Goal: Transaction & Acquisition: Book appointment/travel/reservation

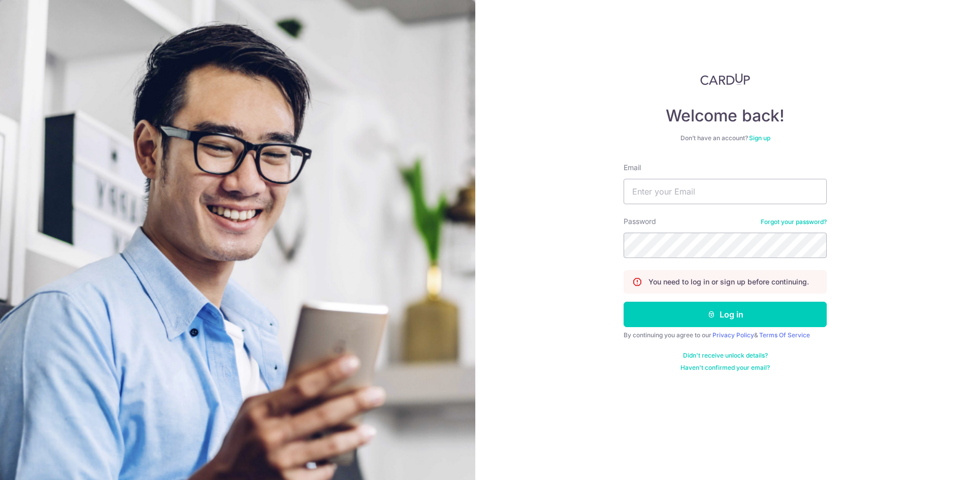
click at [744, 177] on div "Email" at bounding box center [725, 183] width 203 height 42
click at [738, 183] on input "Email" at bounding box center [725, 191] width 203 height 25
type input "[EMAIL_ADDRESS][DOMAIN_NAME]"
click at [624, 302] on button "Log in" at bounding box center [725, 314] width 203 height 25
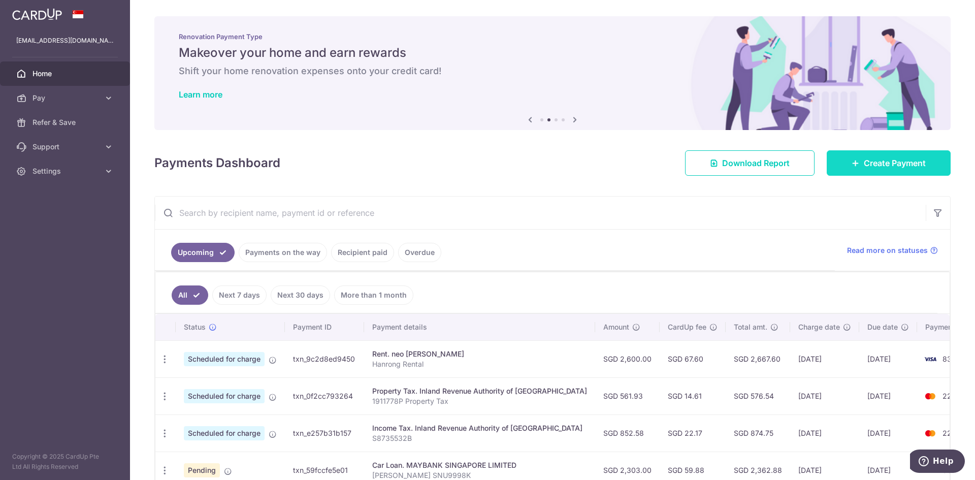
click at [891, 173] on link "Create Payment" at bounding box center [889, 162] width 124 height 25
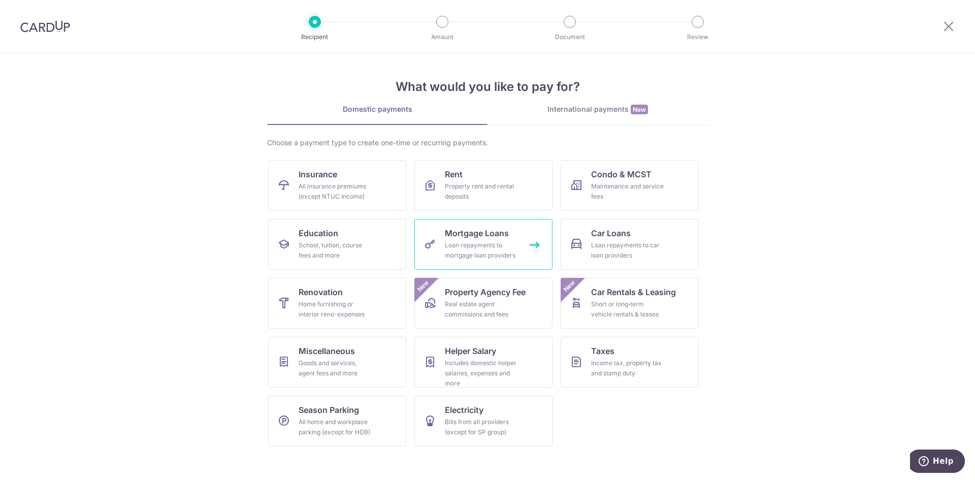
click at [466, 248] on div "Loan repayments to mortgage loan providers" at bounding box center [481, 250] width 73 height 20
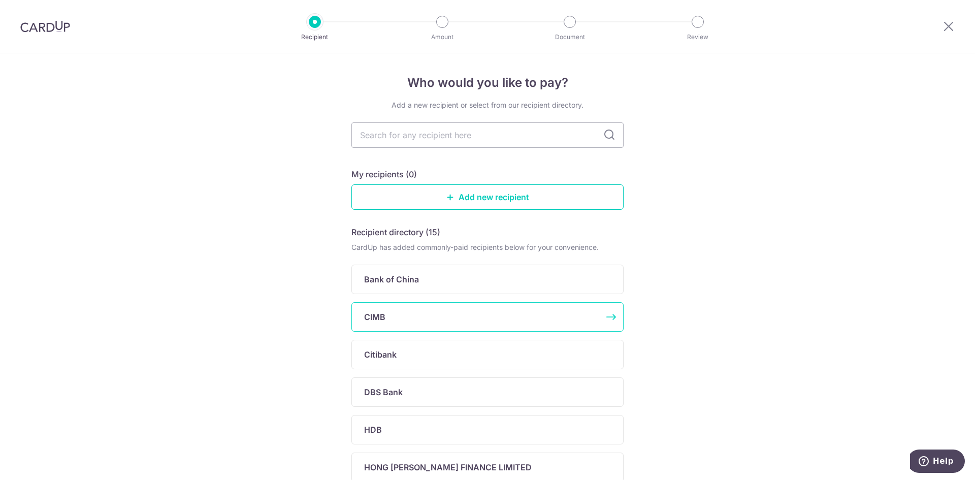
scroll to position [254, 0]
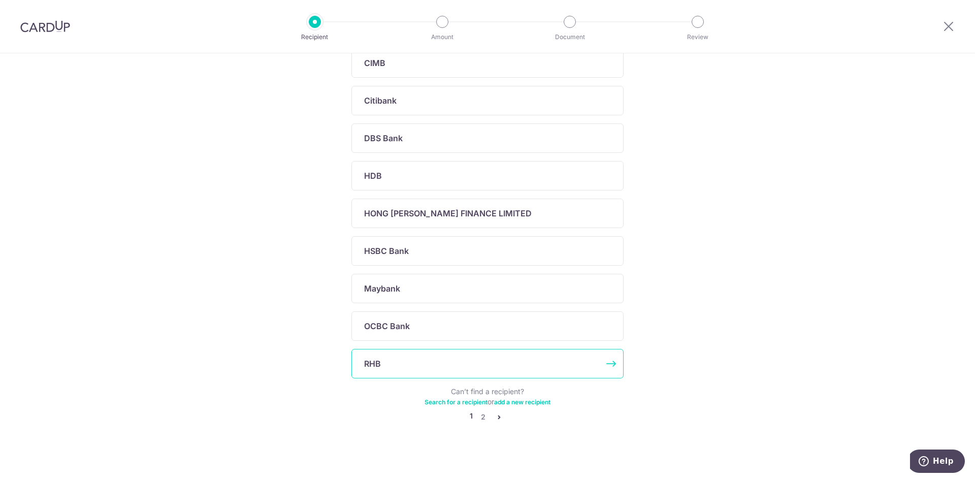
click at [435, 364] on div "RHB" at bounding box center [481, 363] width 235 height 12
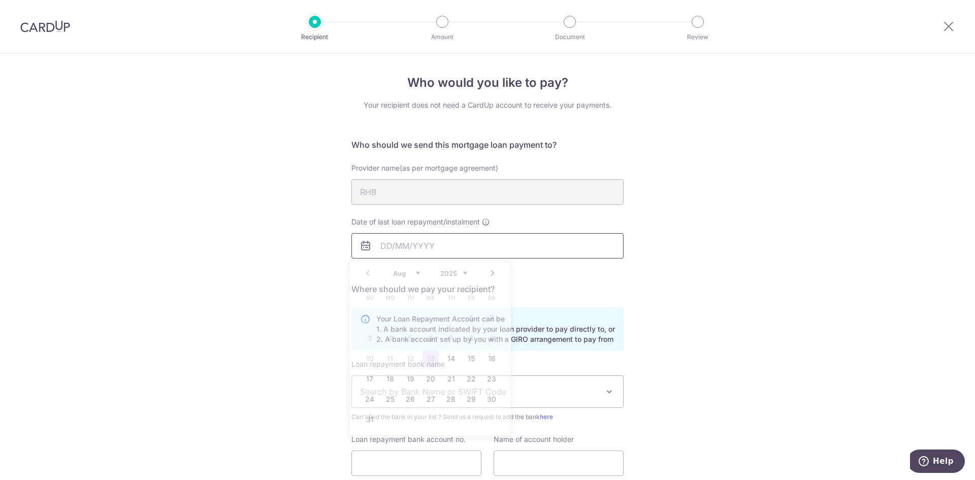
click at [406, 250] on input "Date of last loan repayment/instalment" at bounding box center [487, 245] width 272 height 25
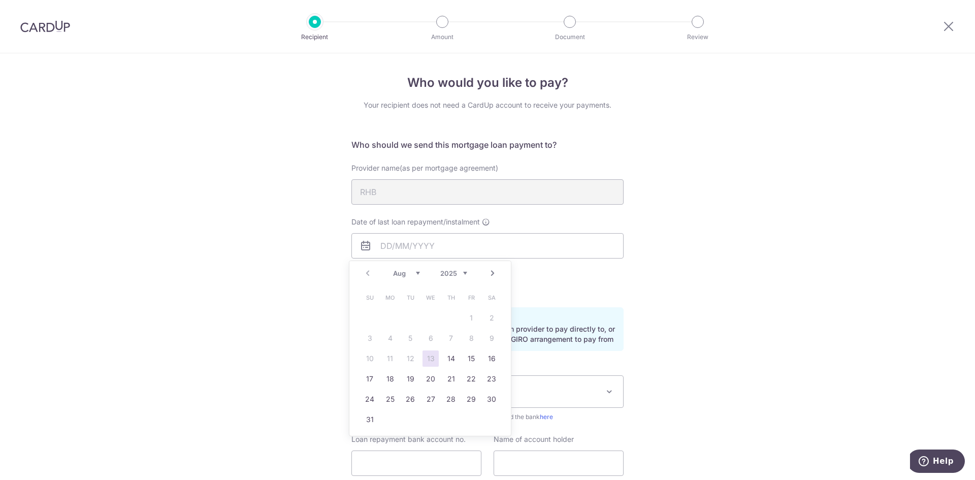
click at [714, 254] on div "Who would you like to pay? Your recipient does not need a CardUp account to rec…" at bounding box center [487, 305] width 975 height 504
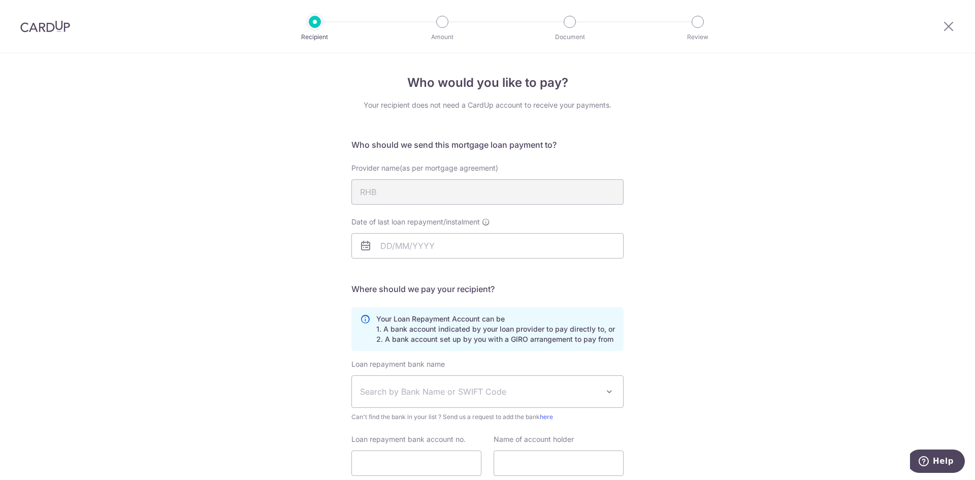
scroll to position [77, 0]
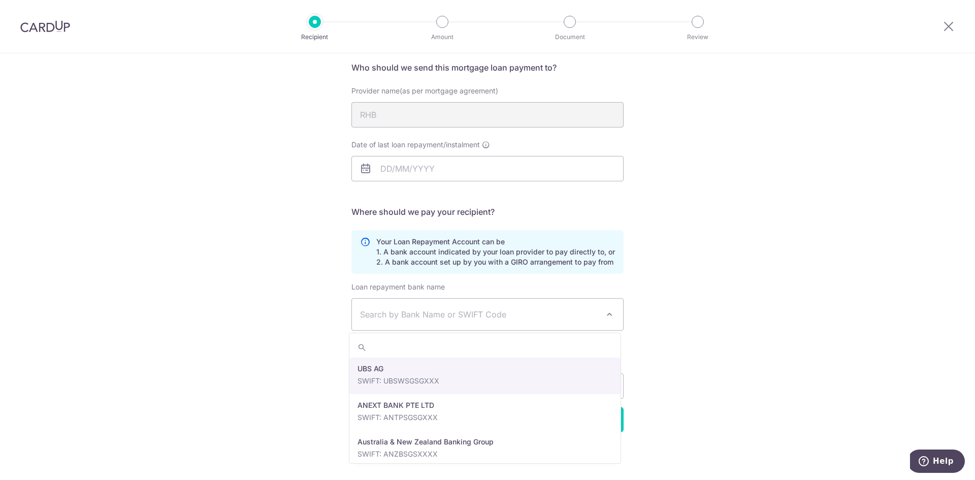
click at [444, 318] on span "Search by Bank Name or SWIFT Code" at bounding box center [479, 314] width 239 height 12
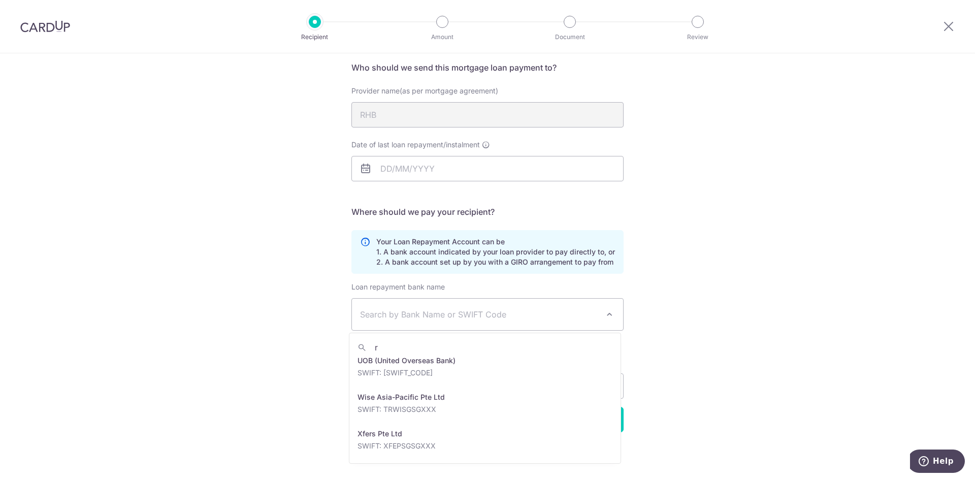
scroll to position [0, 0]
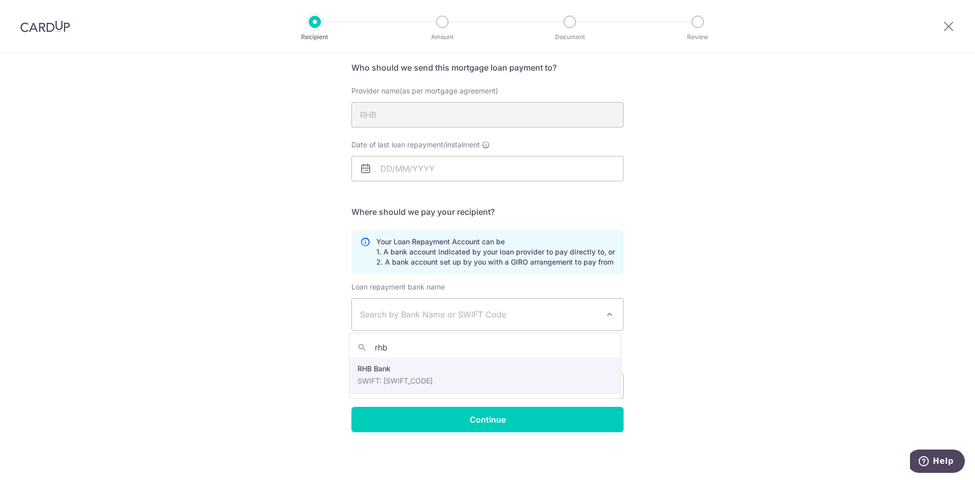
type input "rhb"
select select "13"
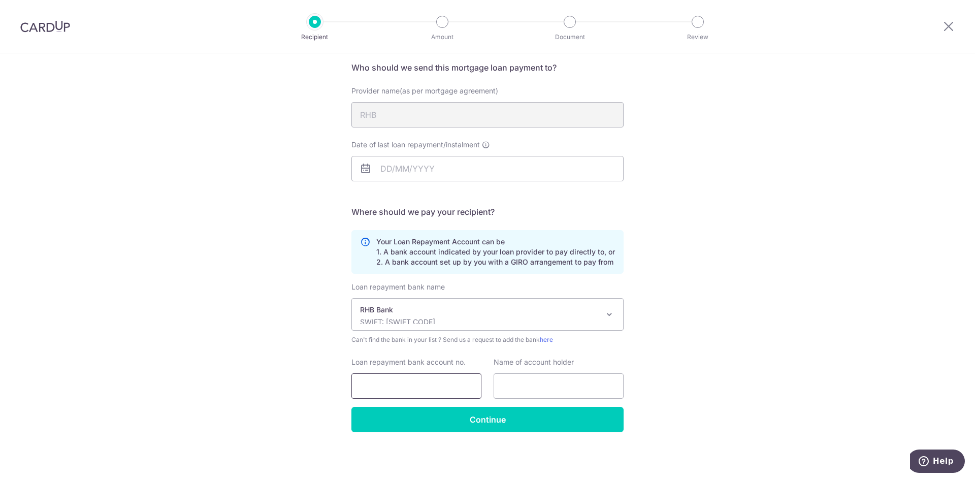
click at [418, 389] on input "Loan repayment bank account no." at bounding box center [416, 385] width 130 height 25
type input "13301995405"
click at [514, 396] on input "text" at bounding box center [559, 385] width 130 height 25
type input "HUANG HANRONG"
click at [707, 319] on div "Who would you like to pay? Your recipient does not need a CardUp account to rec…" at bounding box center [487, 228] width 975 height 504
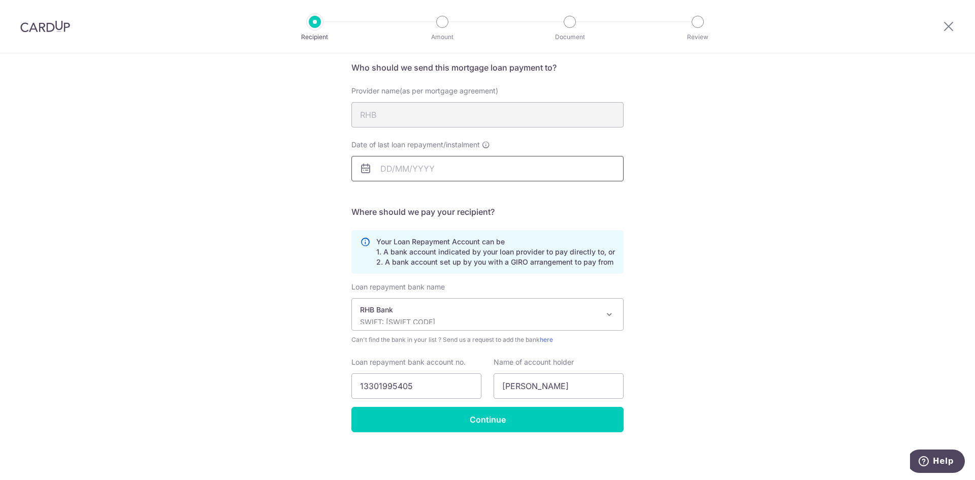
click at [404, 166] on input "Date of last loan repayment/instalment" at bounding box center [487, 168] width 272 height 25
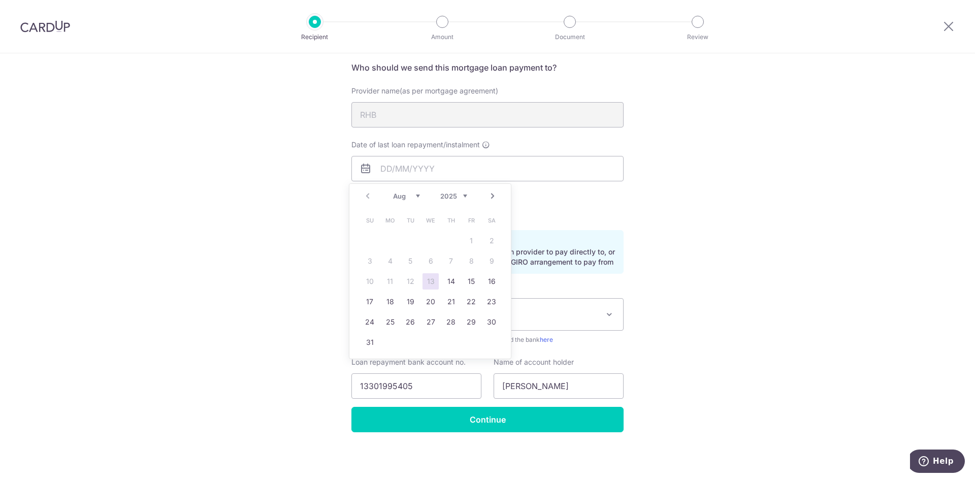
click at [492, 195] on link "Next" at bounding box center [492, 196] width 12 height 12
click at [452, 198] on select "2025 2026 2027 2028 2029 2030 2031 2032 2033 2034 2035" at bounding box center [453, 196] width 27 height 8
click at [370, 342] on link "30" at bounding box center [370, 342] width 16 height 16
type input "[DATE]"
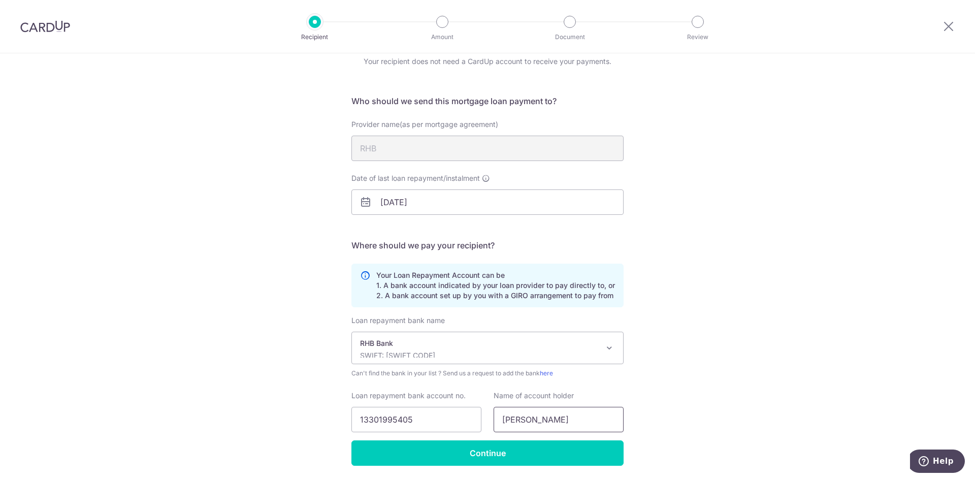
scroll to position [77, 0]
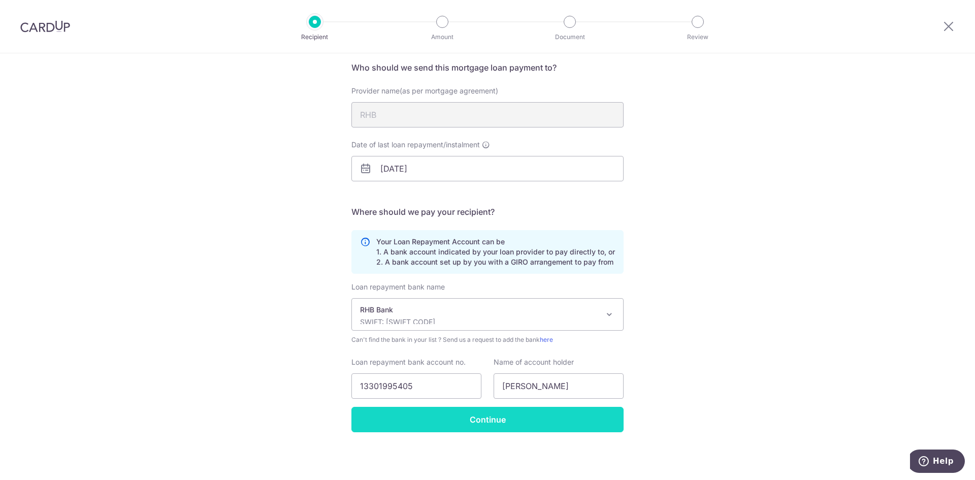
click at [511, 422] on input "Continue" at bounding box center [487, 419] width 272 height 25
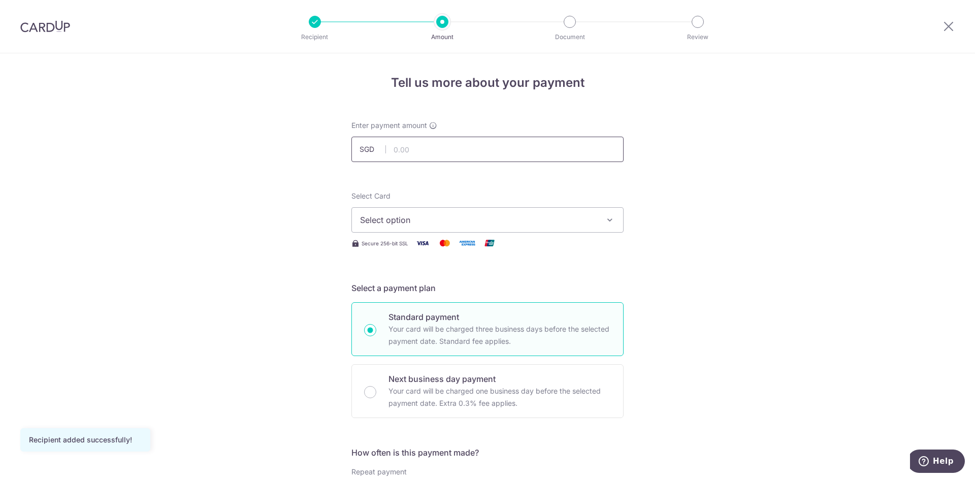
click at [435, 149] on input "text" at bounding box center [487, 149] width 272 height 25
type input "4,500.00"
click at [561, 220] on span "Select option" at bounding box center [478, 220] width 237 height 12
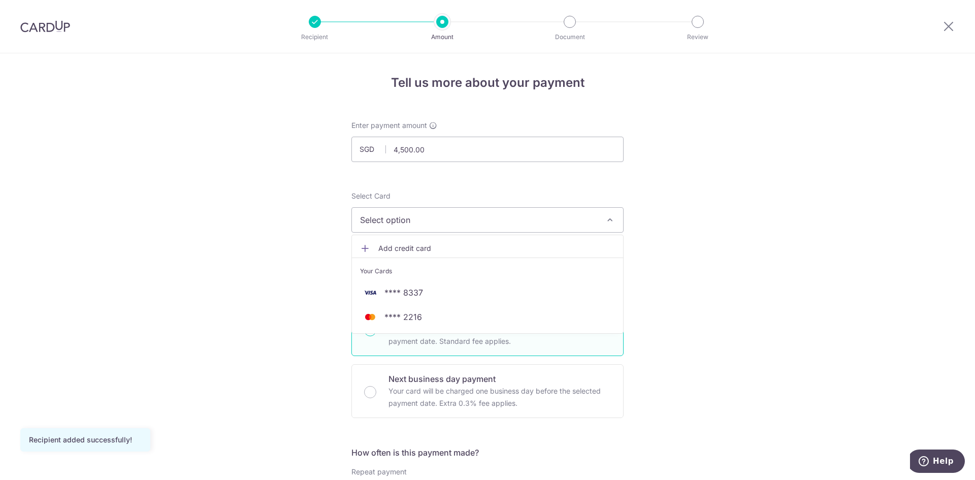
click at [394, 321] on span "**** 2216" at bounding box center [403, 317] width 38 height 12
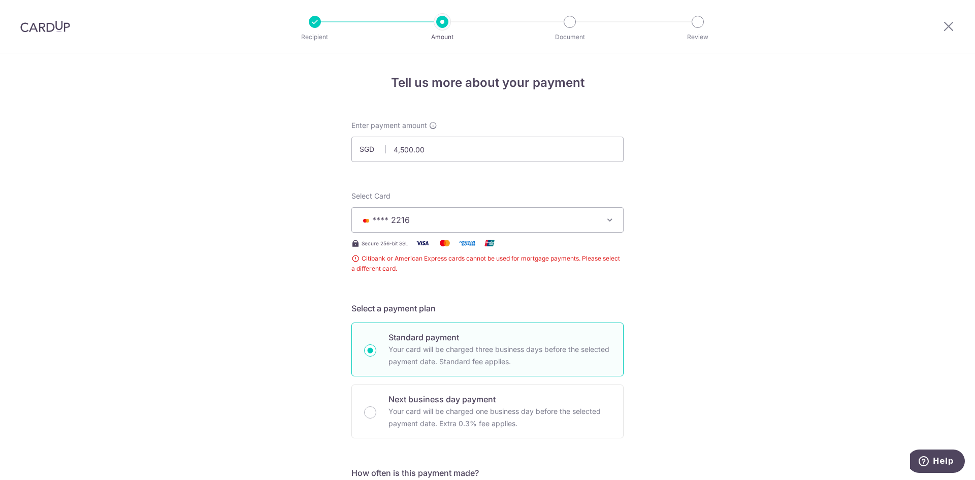
click at [593, 219] on span "**** 2216" at bounding box center [478, 220] width 237 height 12
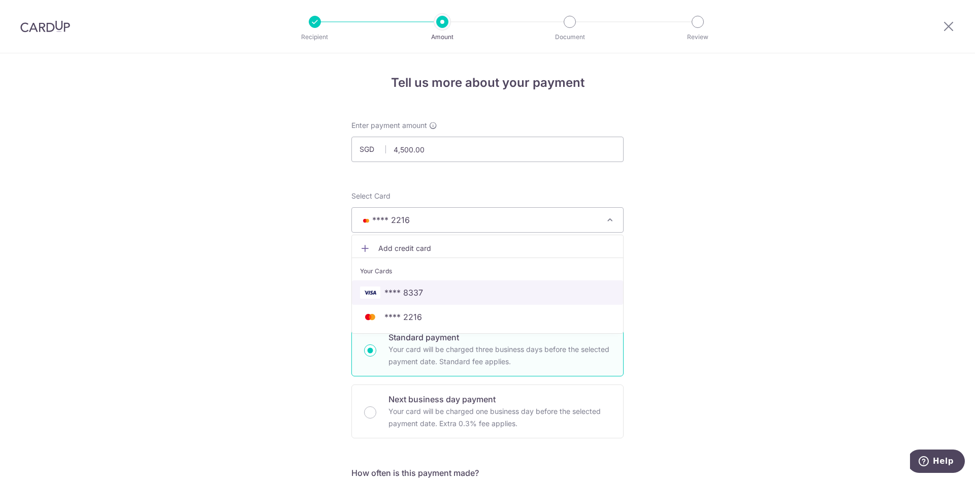
click at [398, 285] on link "**** 8337" at bounding box center [487, 292] width 271 height 24
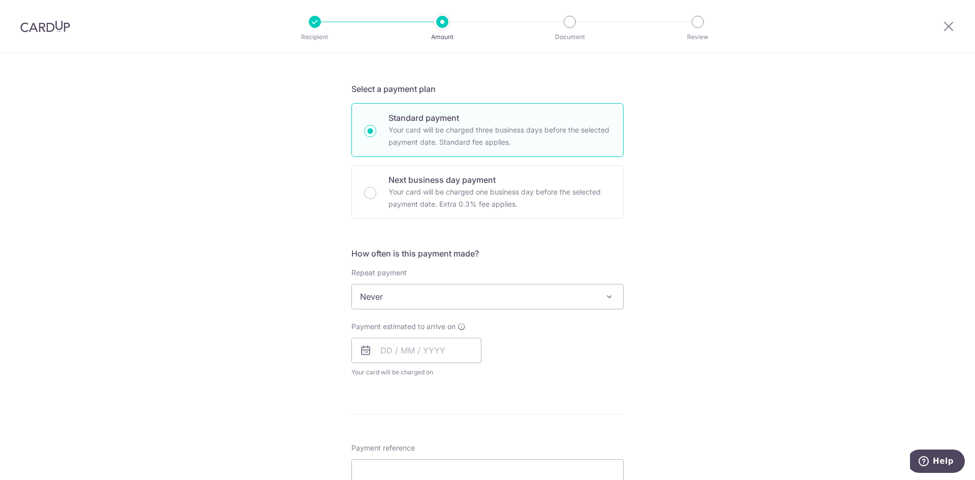
scroll to position [203, 0]
click at [453, 300] on span "Never" at bounding box center [487, 292] width 271 height 24
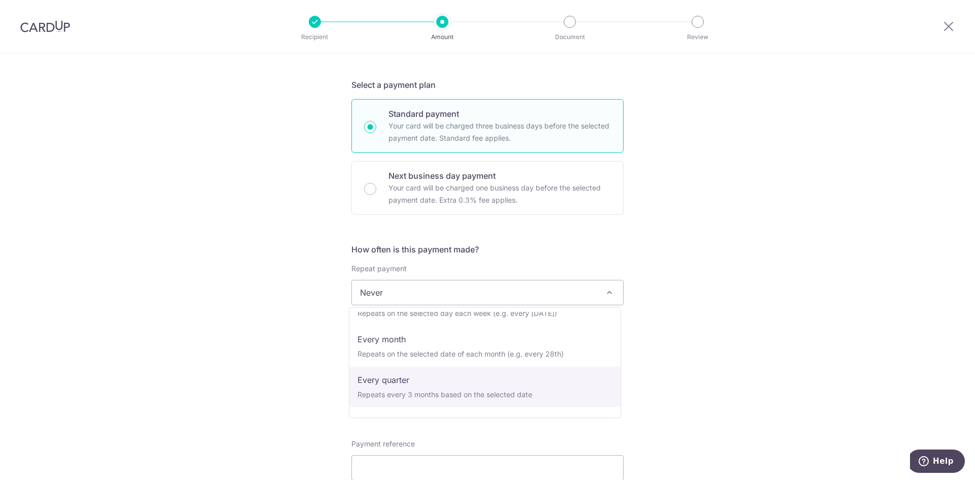
scroll to position [51, 0]
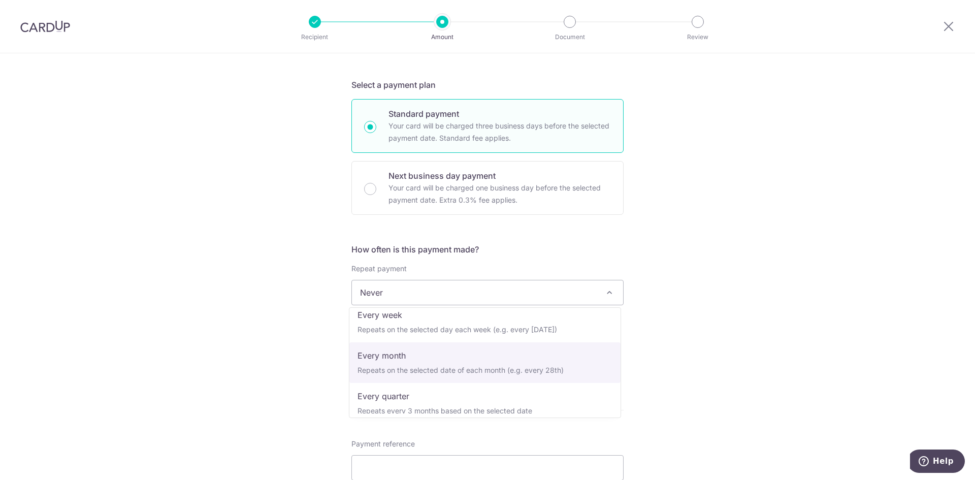
select select "3"
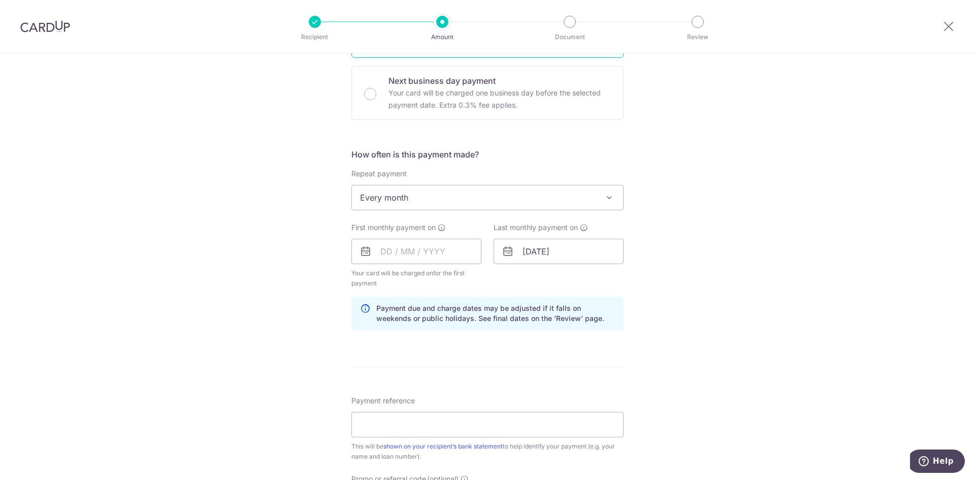
scroll to position [305, 0]
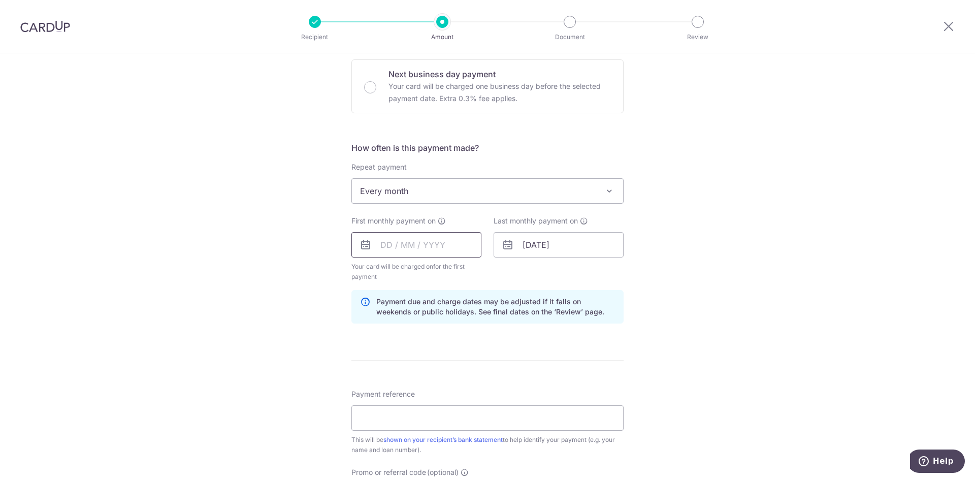
click at [387, 243] on input "text" at bounding box center [416, 244] width 130 height 25
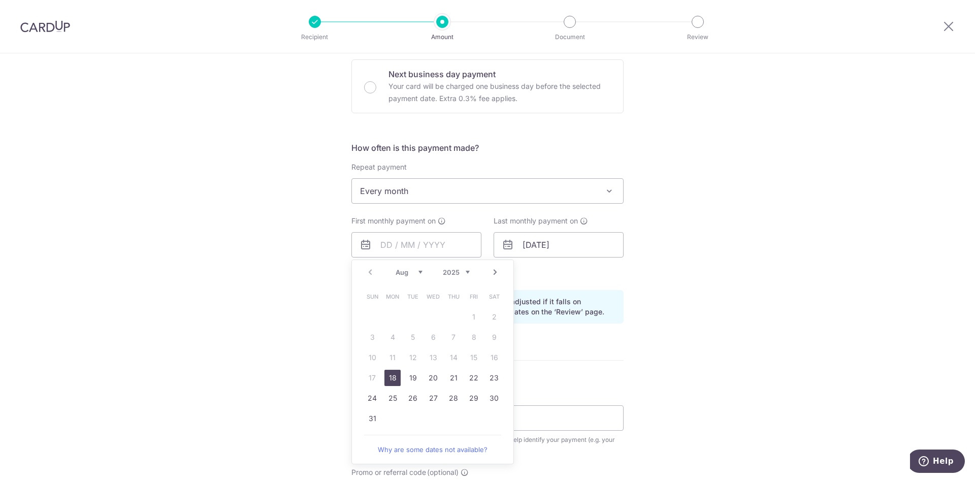
click at [715, 321] on div "Tell us more about your payment Enter payment amount SGD 4,500.00 4500.00 Recip…" at bounding box center [487, 234] width 975 height 970
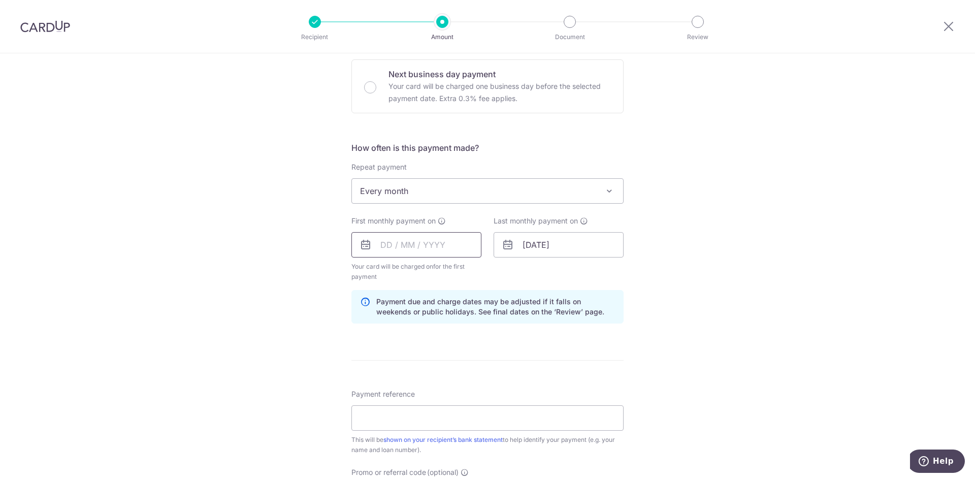
click at [370, 243] on input "text" at bounding box center [416, 244] width 130 height 25
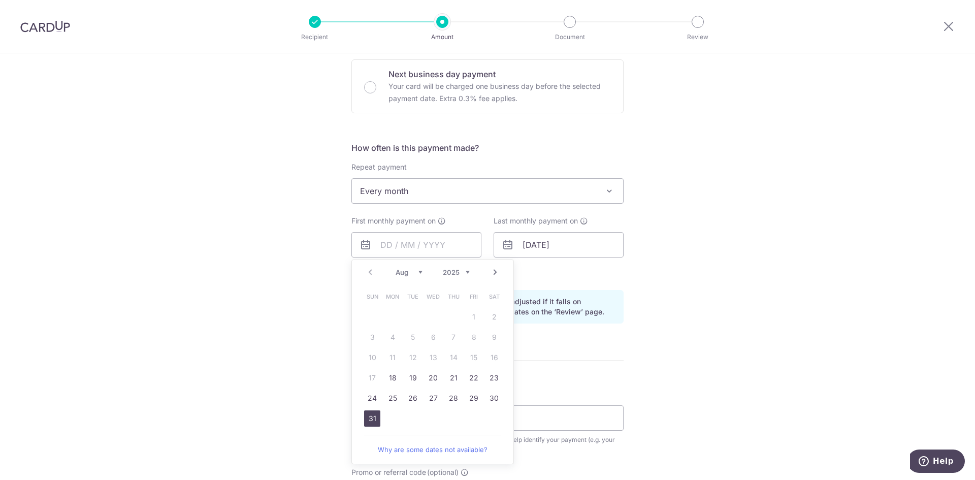
click at [373, 418] on link "31" at bounding box center [372, 418] width 16 height 16
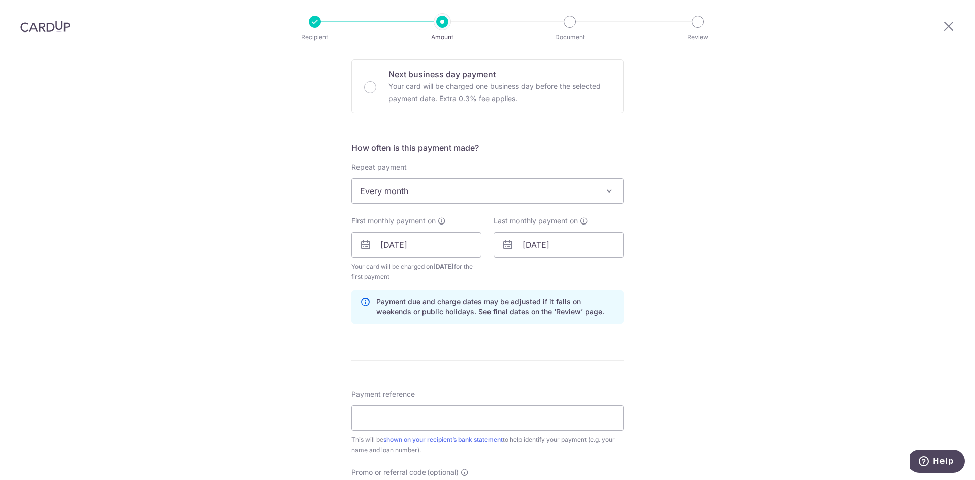
click at [746, 302] on div "Tell us more about your payment Enter payment amount SGD 4,500.00 4500.00 Recip…" at bounding box center [487, 234] width 975 height 970
click at [393, 244] on input "31/08/2025" at bounding box center [416, 244] width 130 height 25
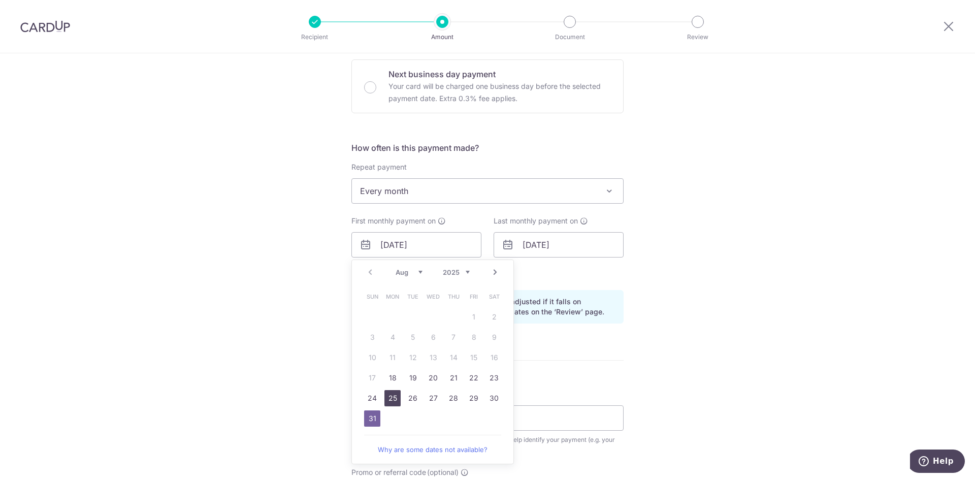
click at [397, 396] on link "25" at bounding box center [392, 398] width 16 height 16
type input "[DATE]"
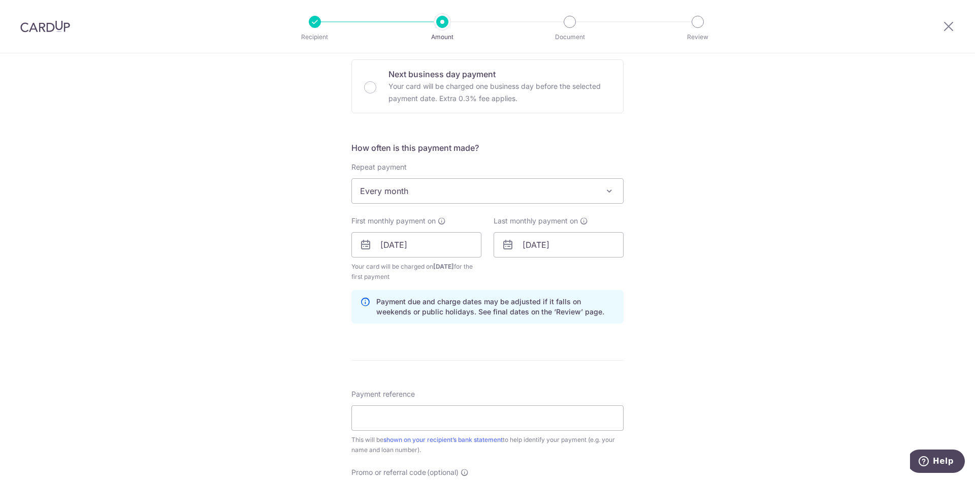
click at [720, 307] on div "Tell us more about your payment Enter payment amount SGD 4,500.00 4500.00 Recip…" at bounding box center [487, 234] width 975 height 970
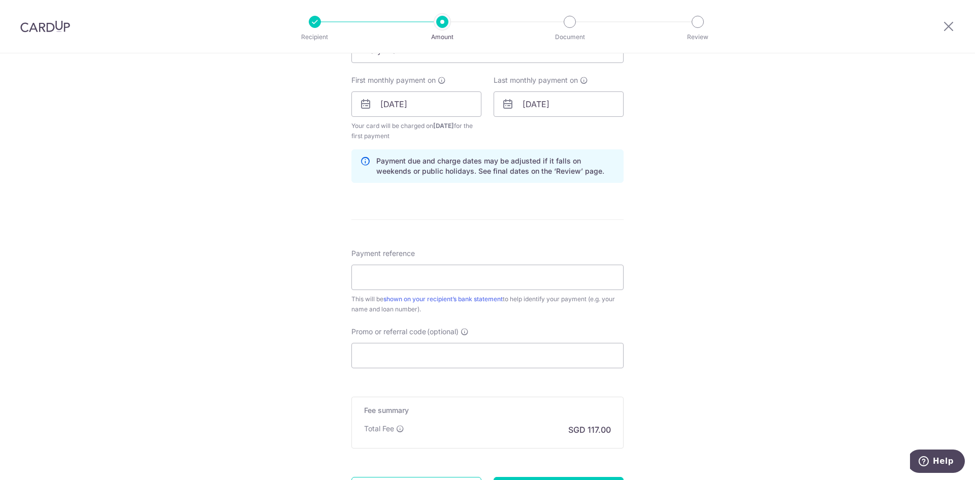
scroll to position [457, 0]
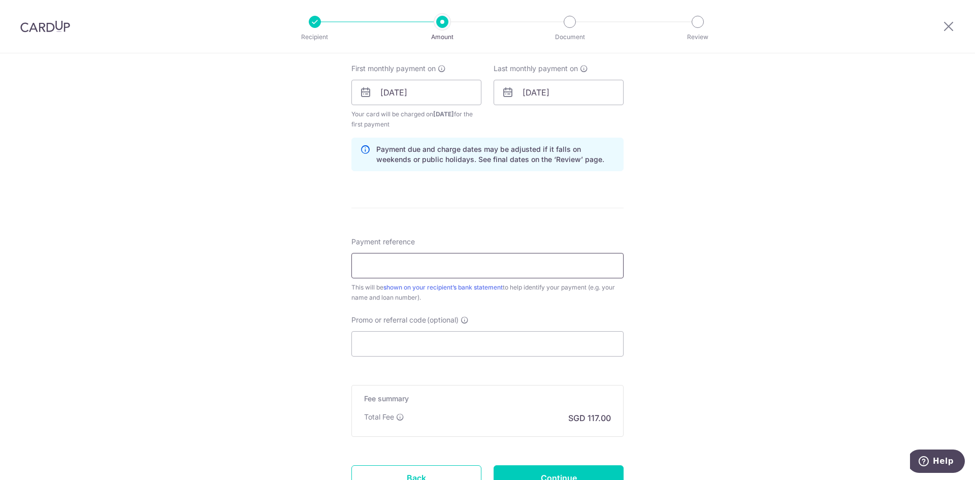
click at [495, 266] on input "Payment reference" at bounding box center [487, 265] width 272 height 25
click at [480, 261] on input "Payment reference" at bounding box center [487, 265] width 272 height 25
type input "13301995405"
click at [748, 291] on div "Tell us more about your payment Enter payment amount SGD 4,500.00 4500.00 Recip…" at bounding box center [487, 81] width 975 height 970
click at [441, 345] on input "Promo or referral code (optional)" at bounding box center [487, 343] width 272 height 25
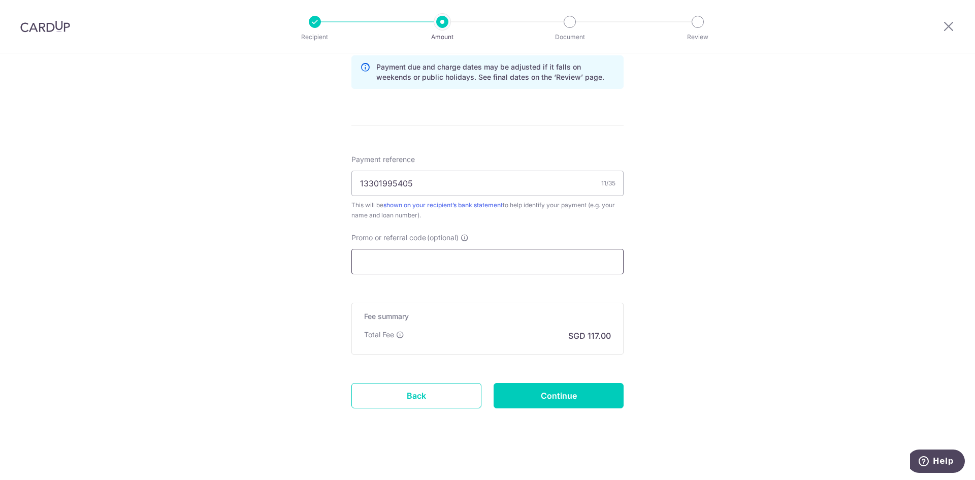
scroll to position [544, 0]
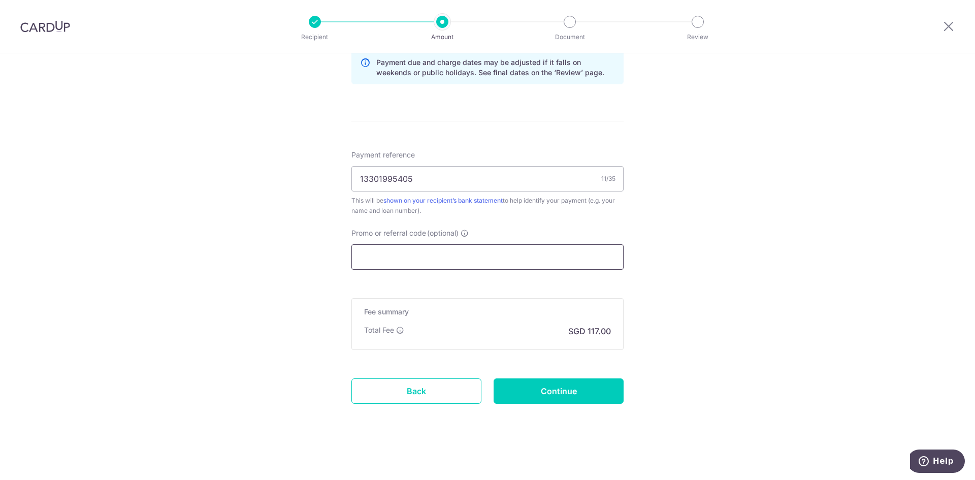
click at [404, 252] on input "Promo or referral code (optional)" at bounding box center [487, 256] width 272 height 25
paste input "3HOME25R"
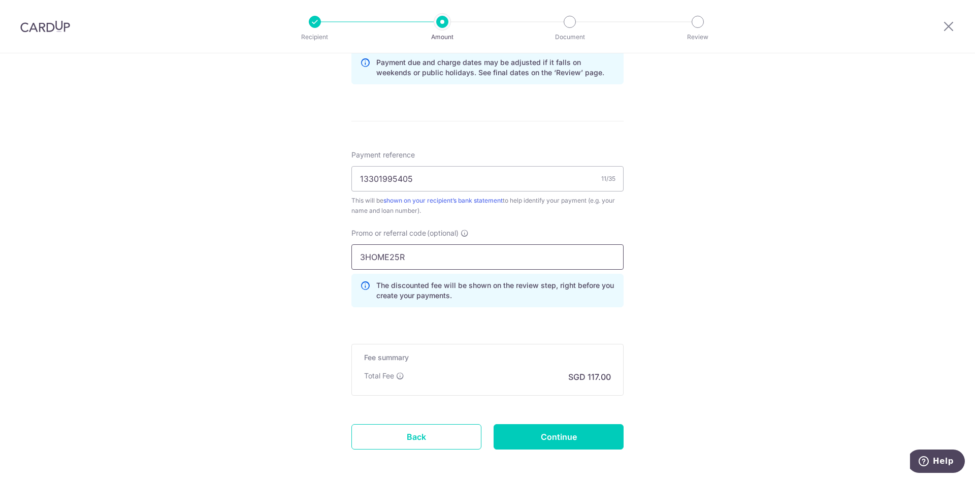
type input "3HOME25R"
click at [716, 284] on div "Tell us more about your payment Enter payment amount SGD 4,500.00 4500.00 Recip…" at bounding box center [487, 17] width 975 height 1016
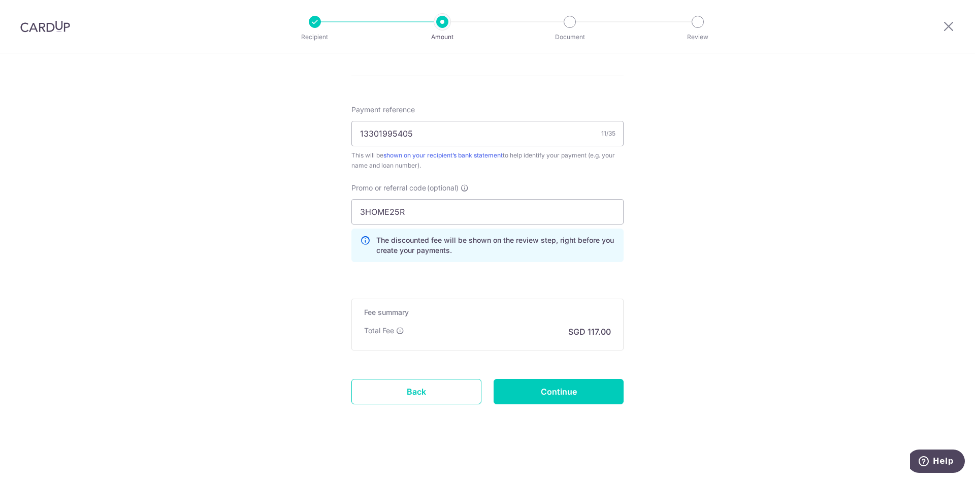
scroll to position [590, 0]
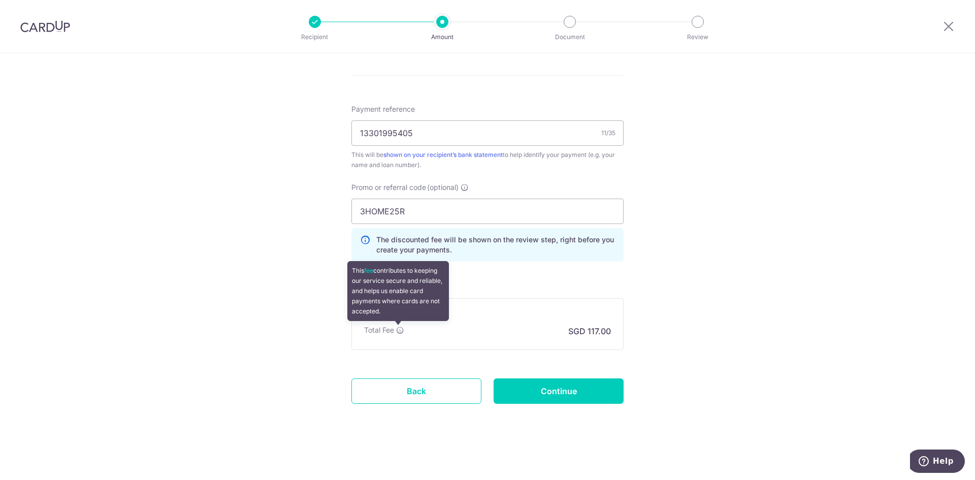
click at [399, 331] on icon at bounding box center [400, 330] width 8 height 8
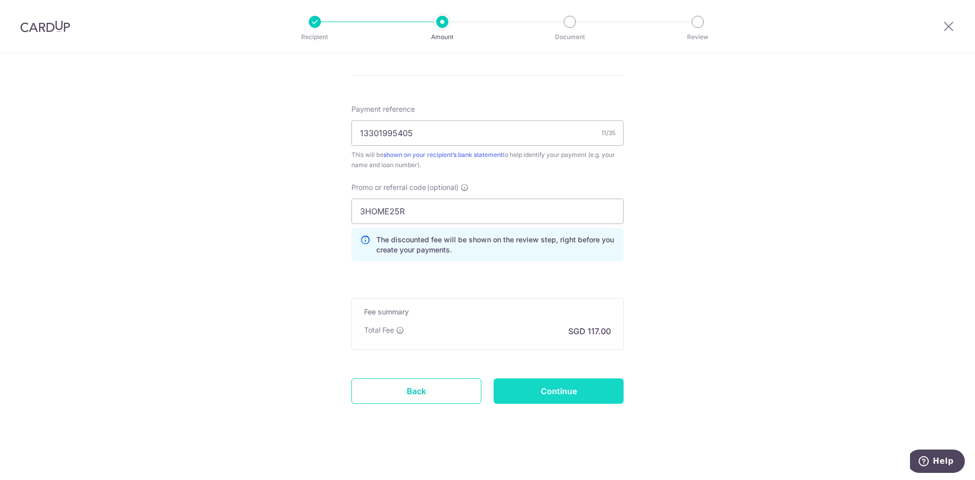
click at [536, 395] on input "Continue" at bounding box center [559, 390] width 130 height 25
type input "Create Schedule"
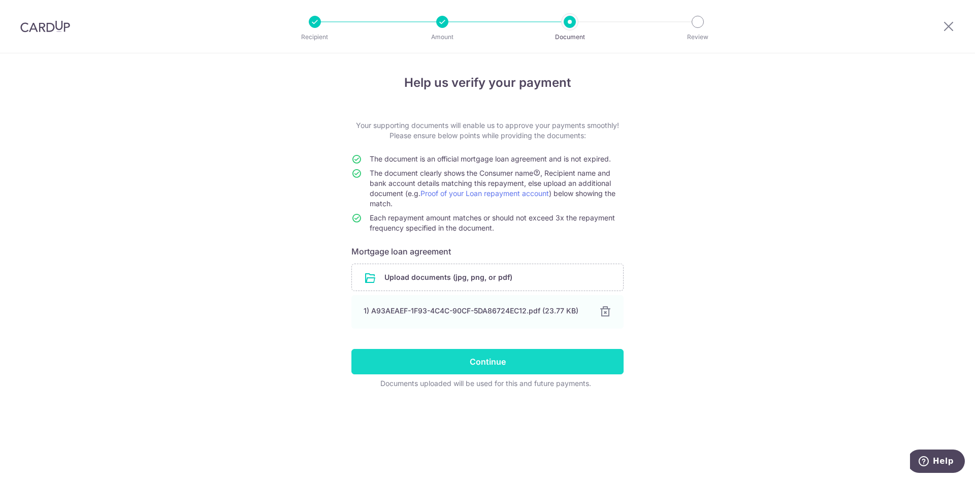
click at [505, 358] on input "Continue" at bounding box center [487, 361] width 272 height 25
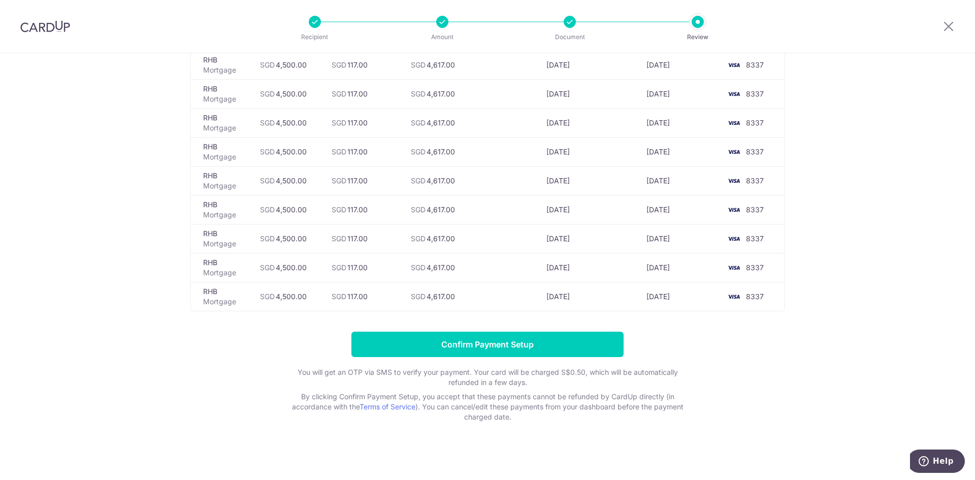
scroll to position [3380, 0]
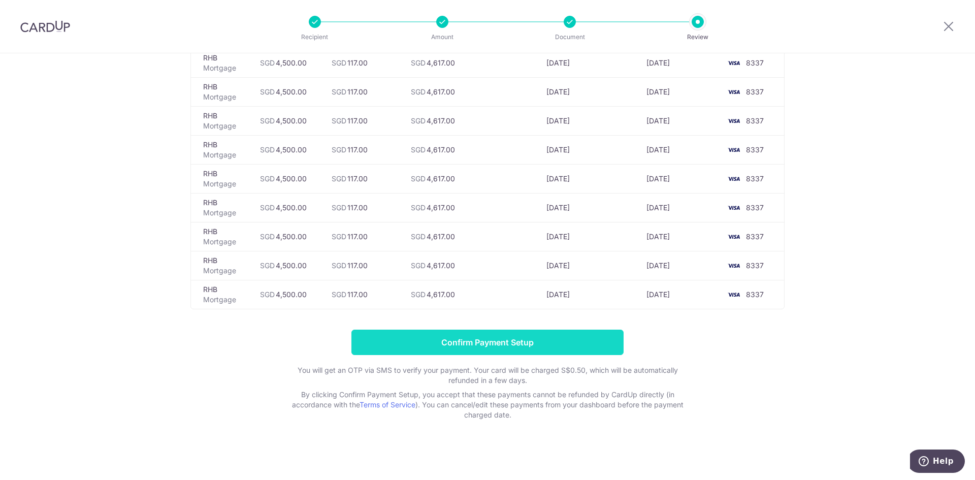
click at [502, 342] on input "Confirm Payment Setup" at bounding box center [487, 342] width 272 height 25
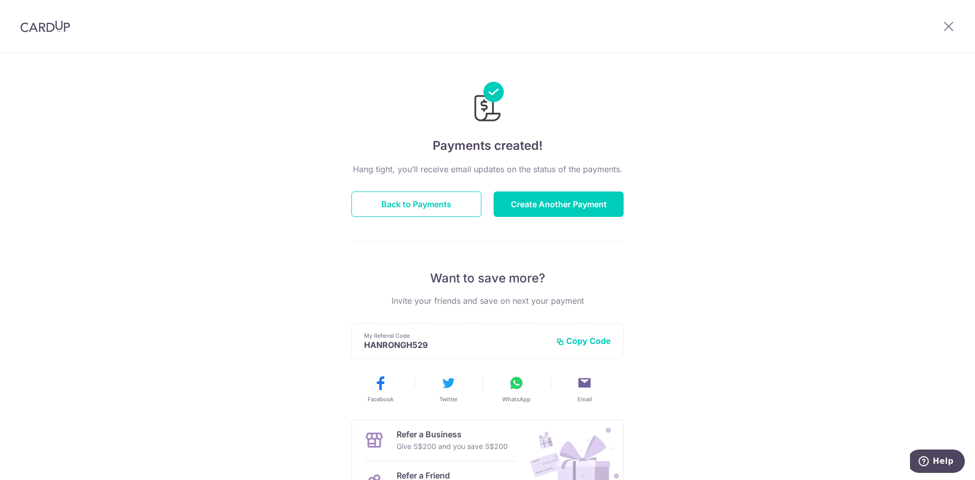
click at [56, 30] on img at bounding box center [45, 26] width 50 height 12
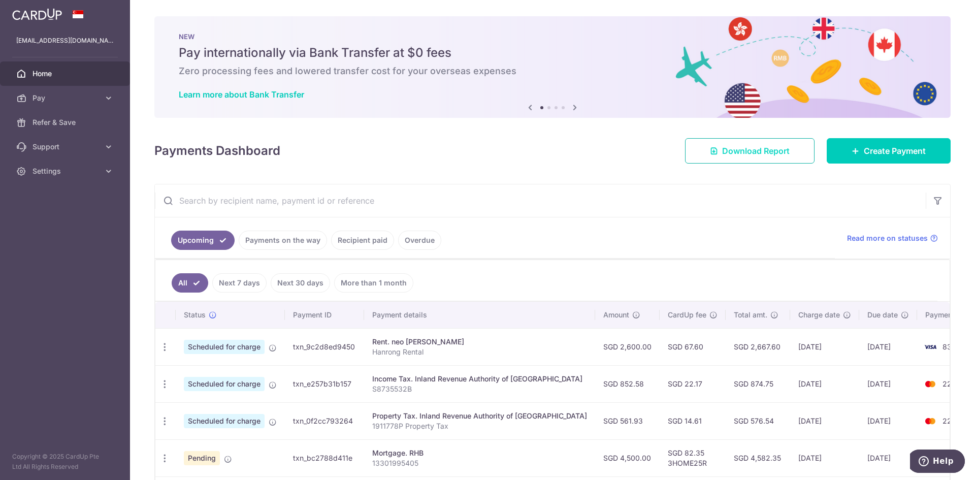
click at [744, 151] on span "Download Report" at bounding box center [756, 151] width 68 height 12
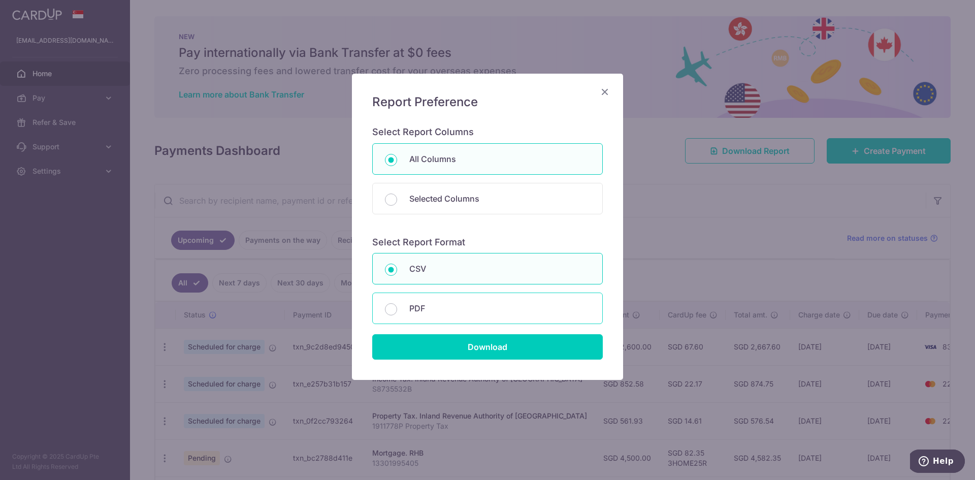
click at [449, 303] on p "PDF" at bounding box center [499, 308] width 181 height 12
click at [397, 303] on input "PDF" at bounding box center [391, 309] width 12 height 12
radio input "false"
radio input "true"
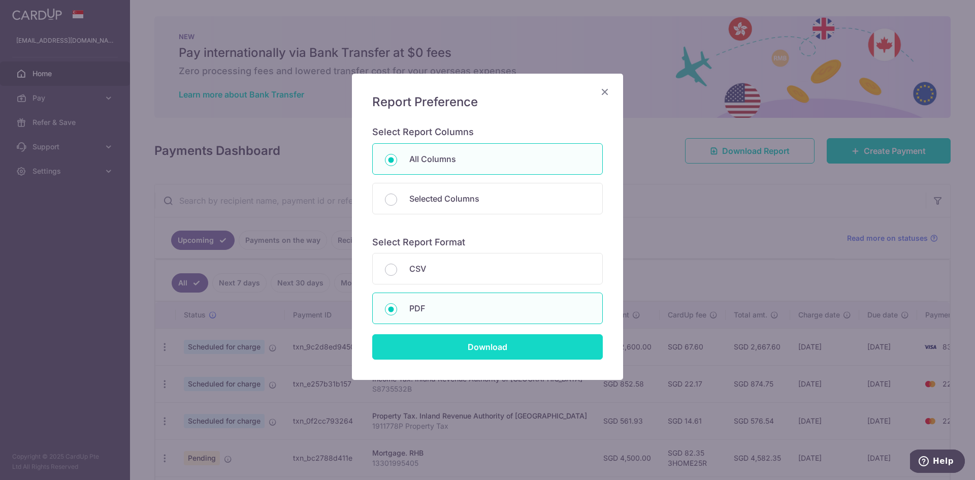
click at [467, 345] on input "Download" at bounding box center [487, 346] width 231 height 25
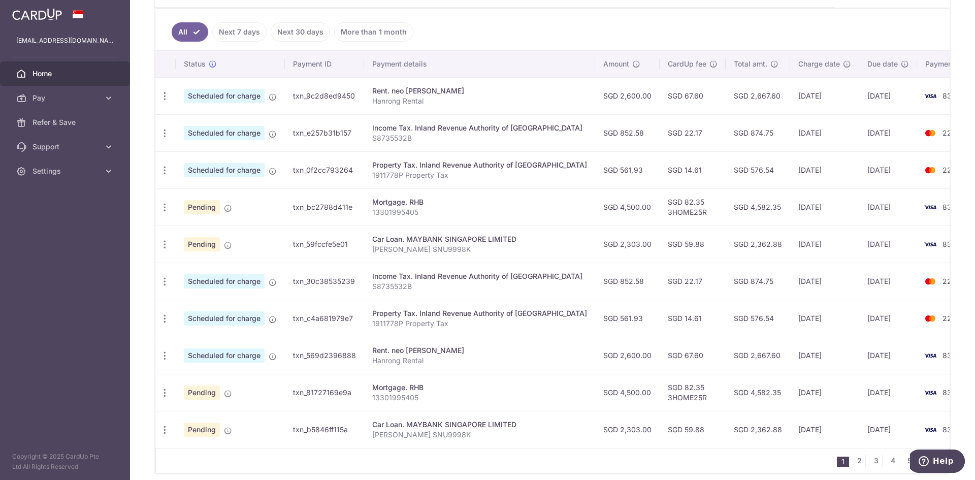
scroll to position [254, 0]
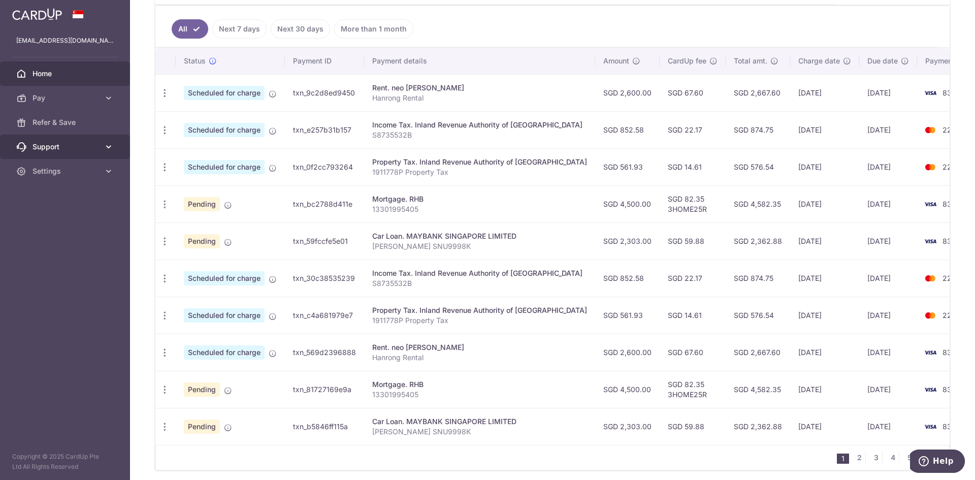
click at [101, 149] on link "Support" at bounding box center [65, 147] width 130 height 24
click at [112, 144] on icon at bounding box center [109, 147] width 10 height 10
click at [63, 117] on span "Refer & Save" at bounding box center [65, 122] width 67 height 10
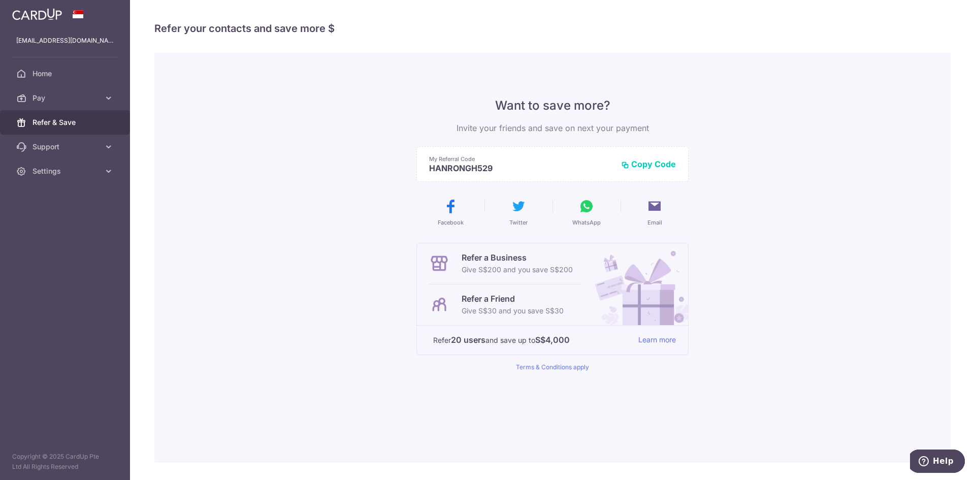
click at [586, 210] on icon at bounding box center [586, 206] width 16 height 16
